Goal: Find contact information: Find contact information

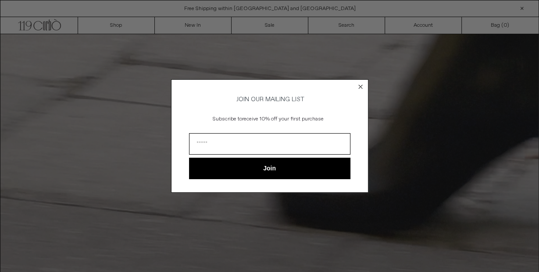
click at [357, 85] on circle "Close dialog" at bounding box center [360, 87] width 8 height 8
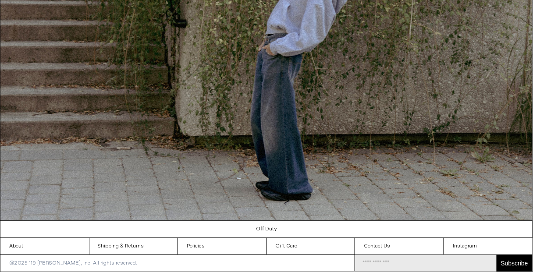
scroll to position [815, 0]
click at [378, 248] on link "Contact Us" at bounding box center [400, 246] width 89 height 17
